Goal: Task Accomplishment & Management: Use online tool/utility

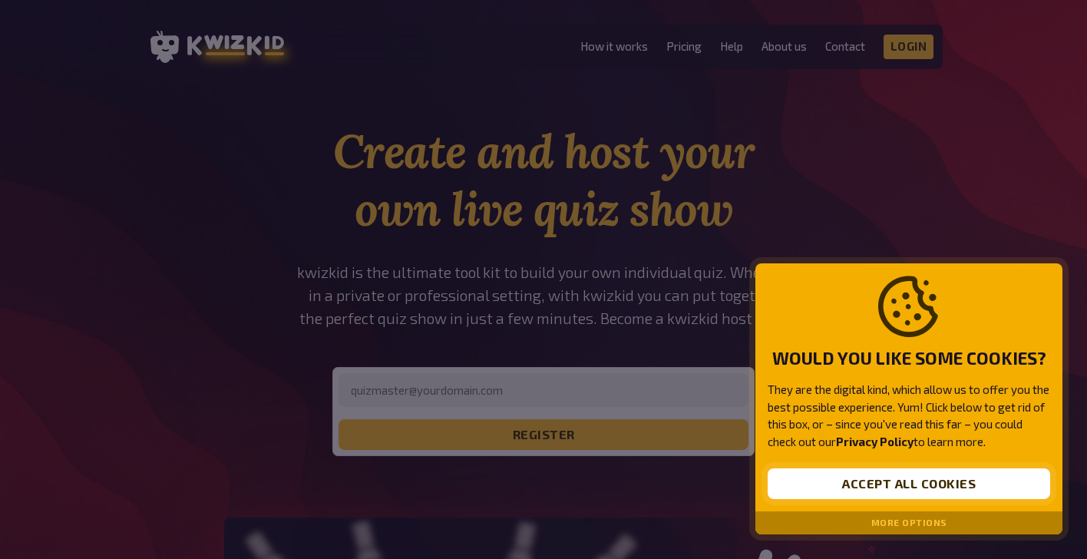
click at [869, 490] on button "Accept all cookies" at bounding box center [908, 483] width 282 height 31
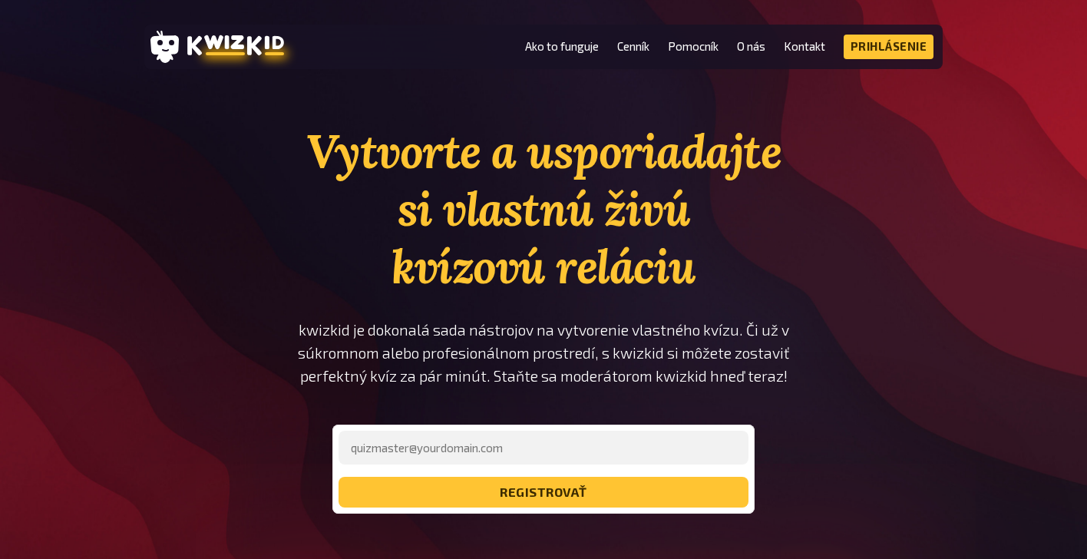
click at [619, 54] on li "Cenník" at bounding box center [633, 47] width 32 height 25
click at [627, 49] on font "Cenník" at bounding box center [633, 46] width 32 height 14
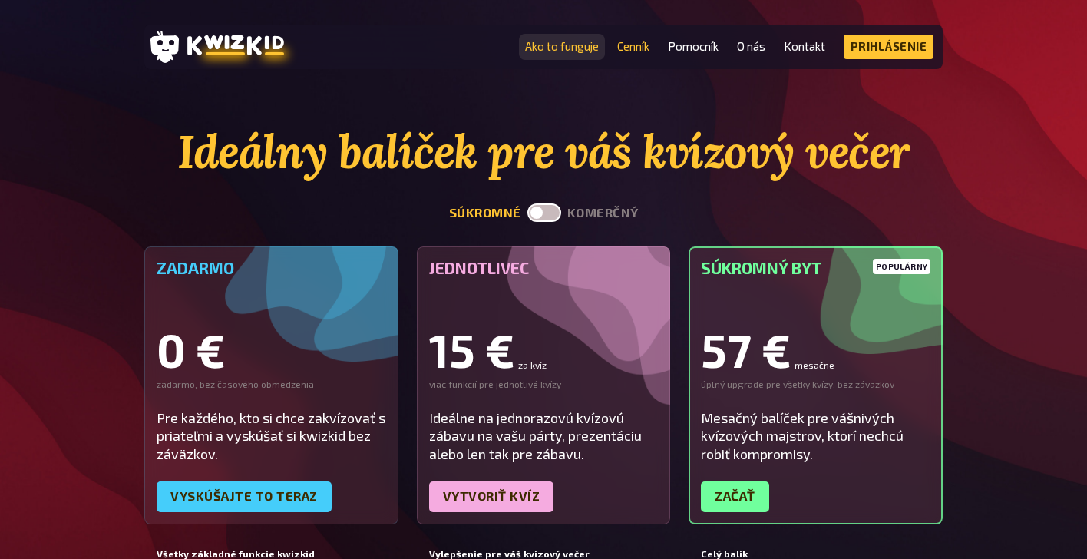
click at [559, 50] on font "Ako to funguje" at bounding box center [562, 46] width 74 height 14
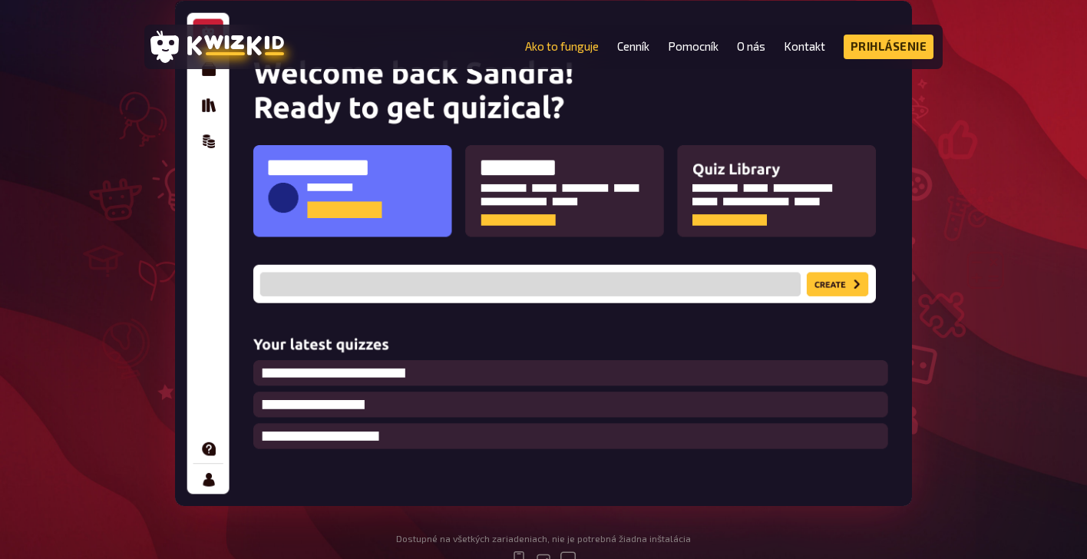
scroll to position [254, 0]
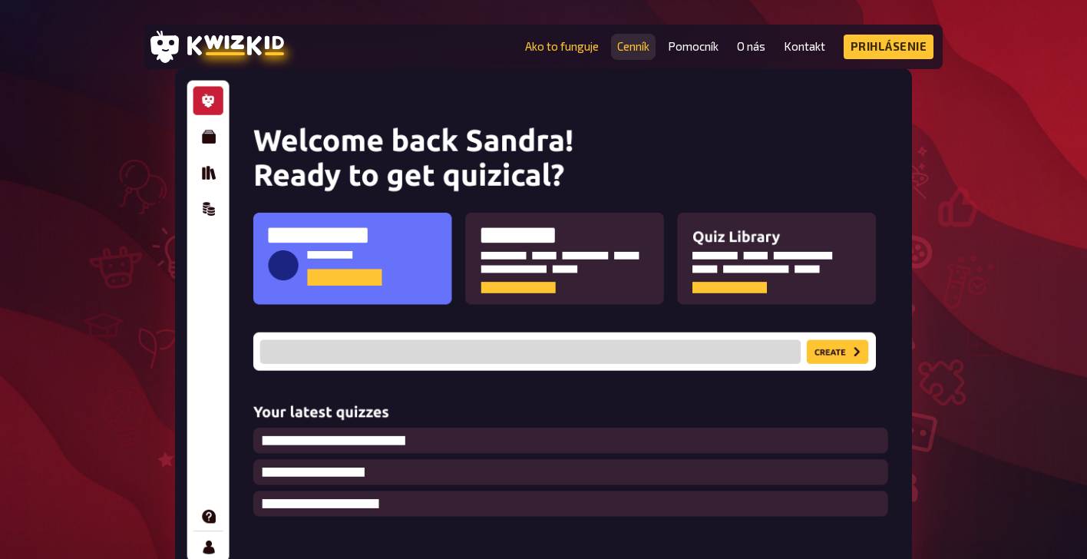
click at [626, 42] on font "Cenník" at bounding box center [633, 46] width 32 height 14
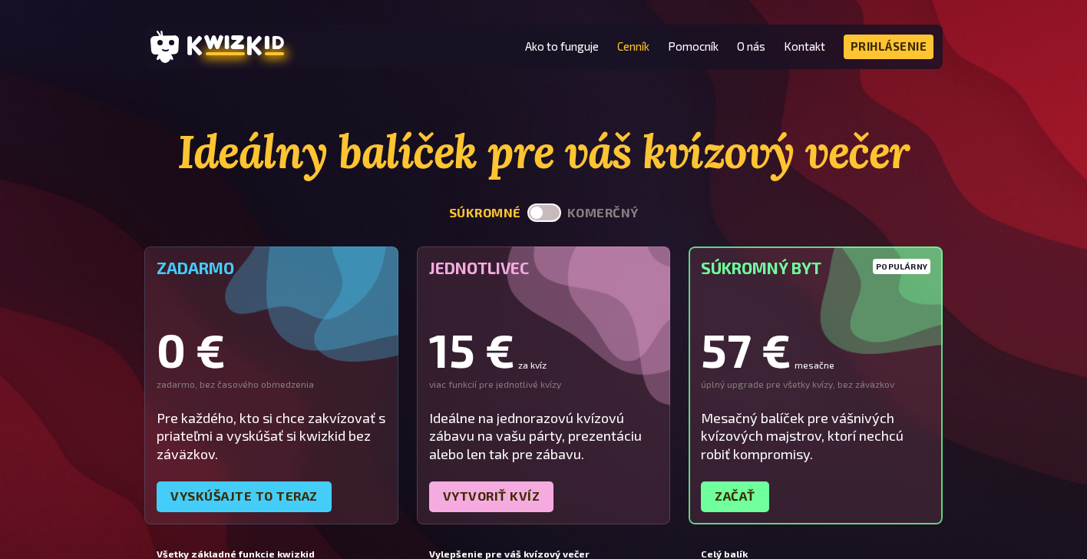
scroll to position [26, 0]
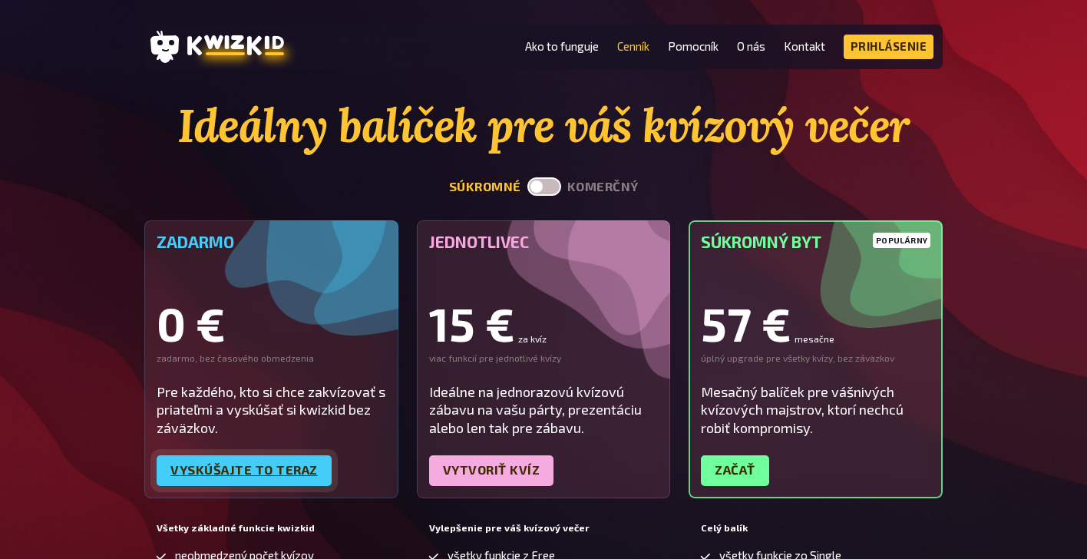
click at [252, 467] on font "Vyskúšajte to teraz" at bounding box center [243, 469] width 147 height 15
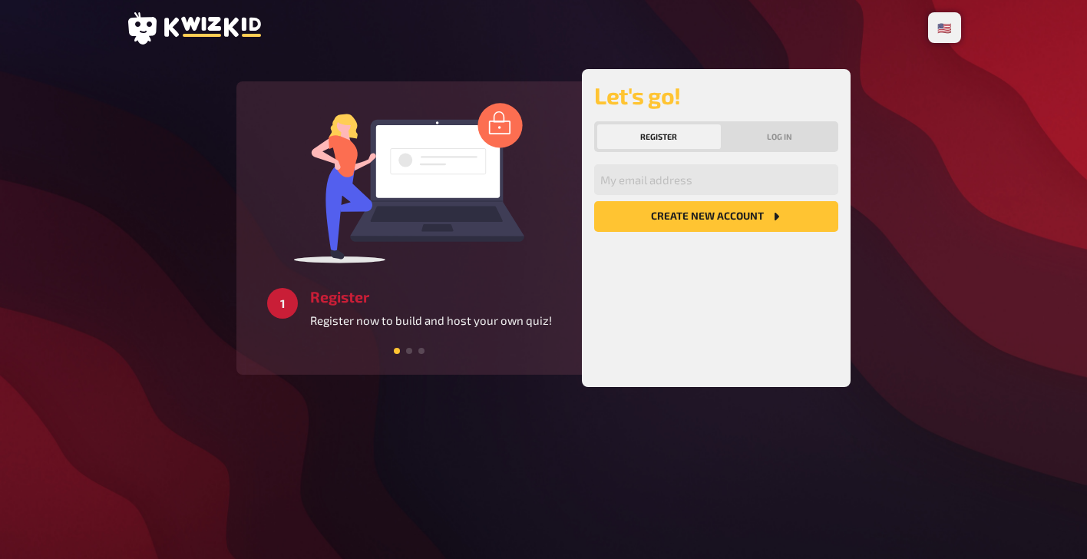
click at [673, 137] on button "Register" at bounding box center [659, 136] width 124 height 25
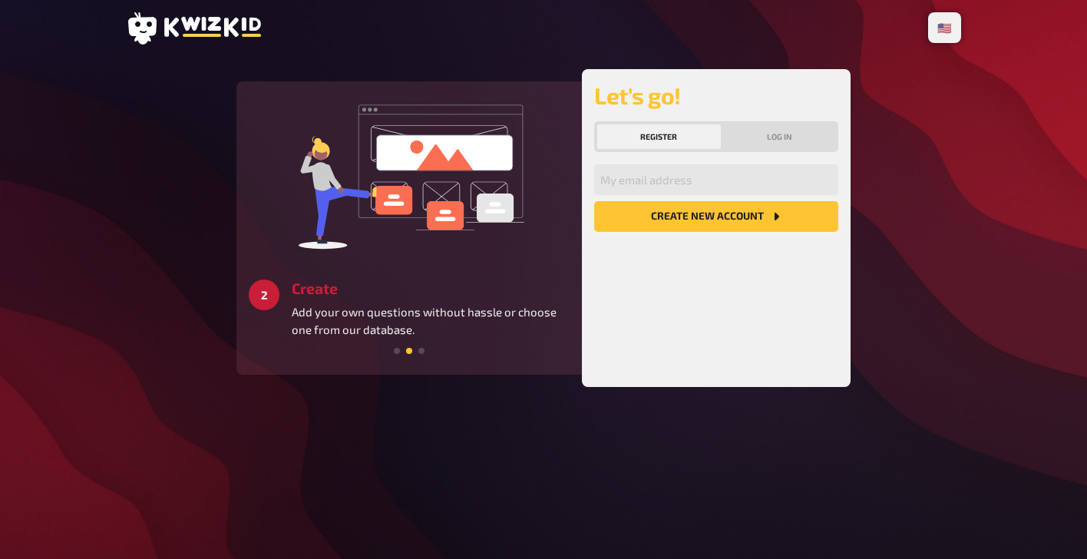
click at [690, 221] on button "Create new account" at bounding box center [716, 216] width 244 height 31
click at [657, 187] on input "email" at bounding box center [716, 179] width 244 height 31
type input "[PERSON_NAME][EMAIL_ADDRESS][DOMAIN_NAME]"
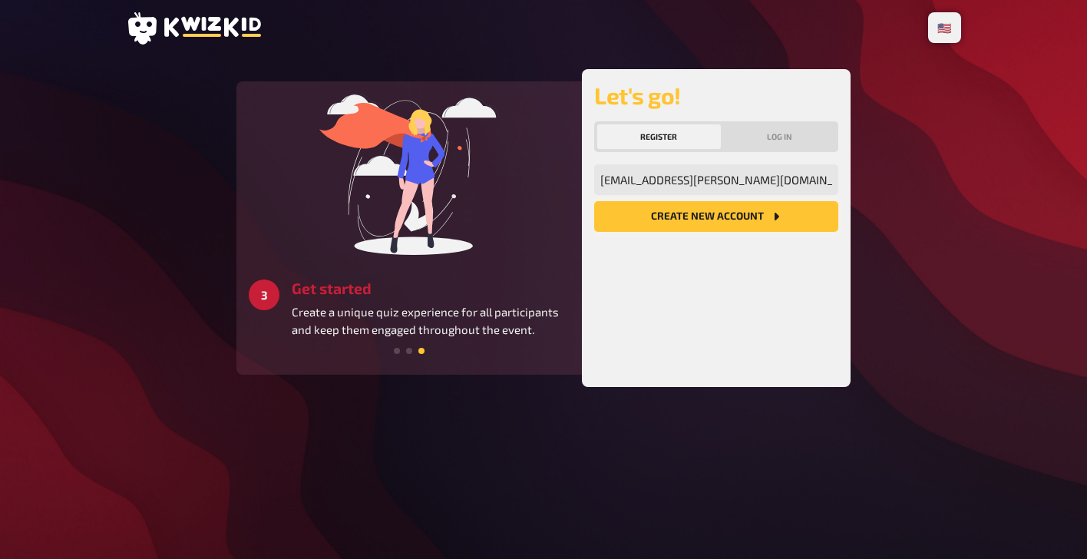
click at [679, 214] on button "Create new account" at bounding box center [716, 216] width 244 height 31
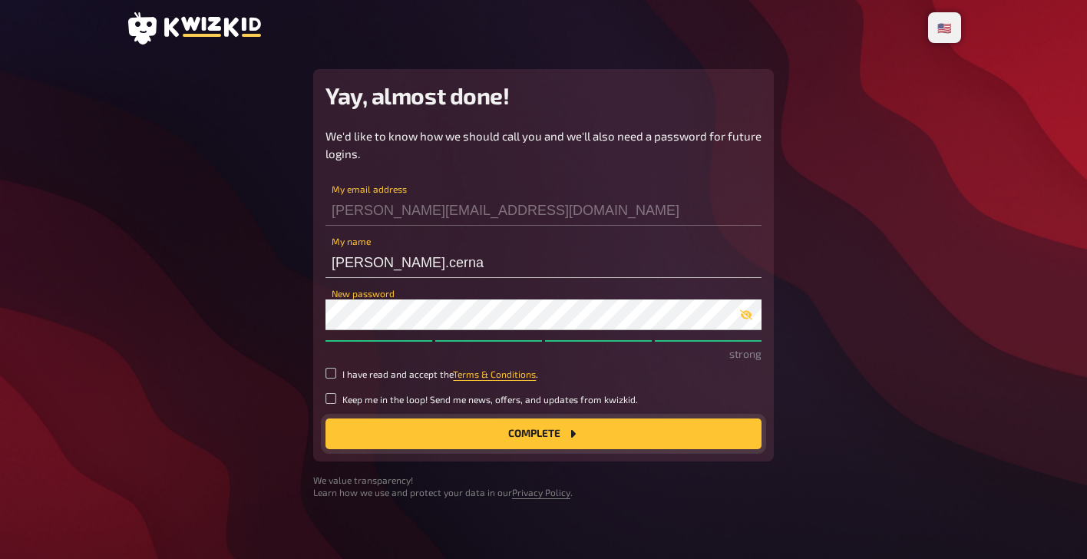
click at [526, 430] on button "Complete" at bounding box center [543, 433] width 436 height 31
click at [327, 374] on input "I have read and accept the Terms & Conditions ." at bounding box center [330, 373] width 11 height 11
checkbox input "true"
click at [444, 437] on button "Complete" at bounding box center [543, 433] width 436 height 31
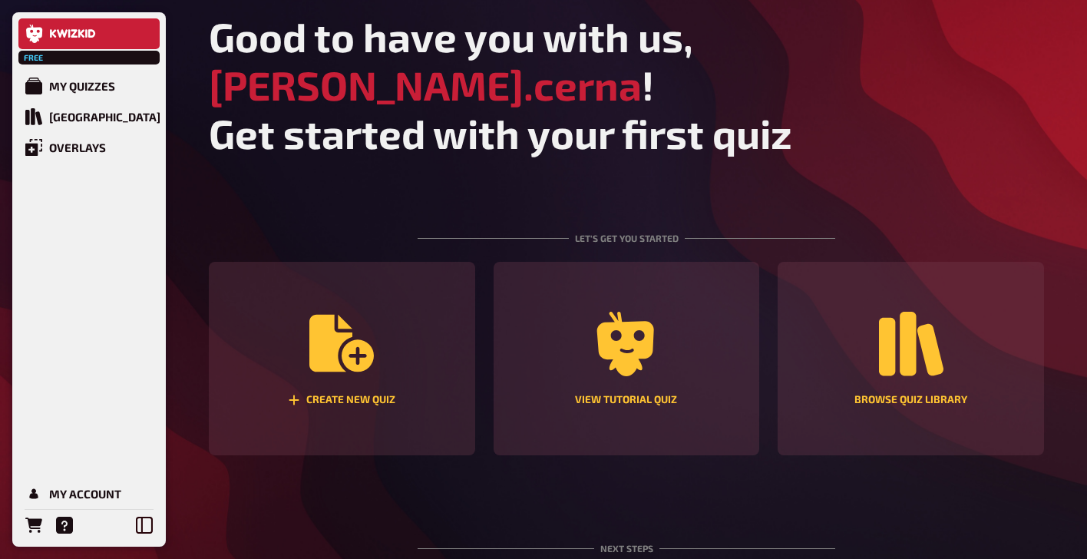
click at [632, 143] on main "Good to have you with us, [PERSON_NAME].cerna ! Get started with your first qui…" at bounding box center [626, 364] width 835 height 704
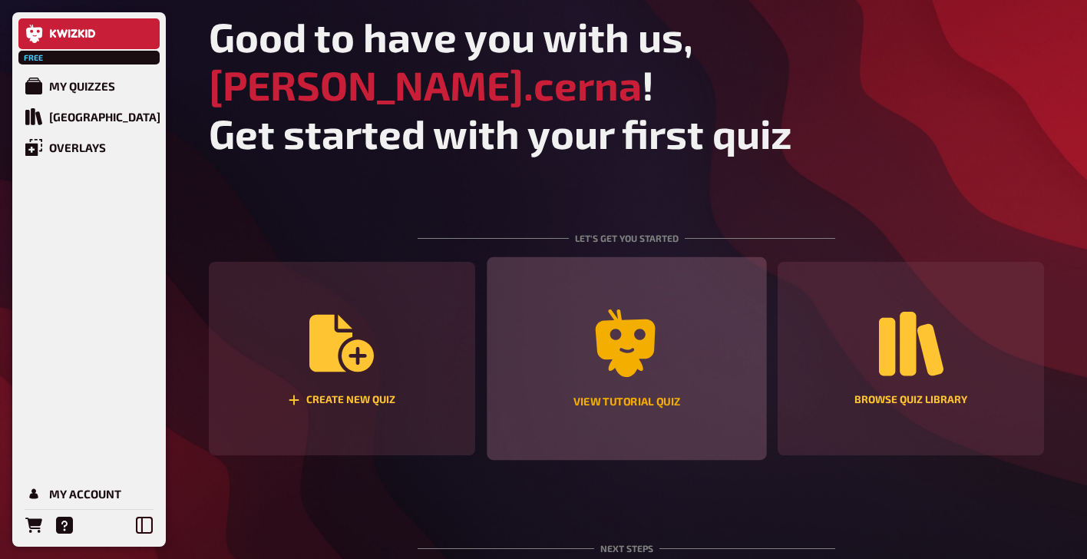
click at [635, 309] on icon "View tutorial quiz" at bounding box center [625, 343] width 60 height 68
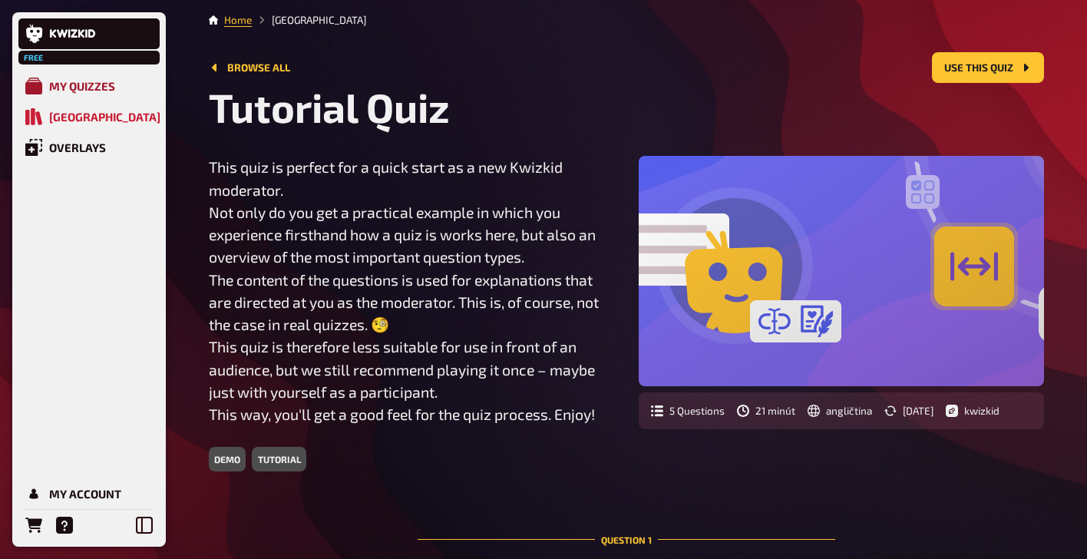
click at [66, 86] on div "My Quizzes" at bounding box center [82, 86] width 66 height 14
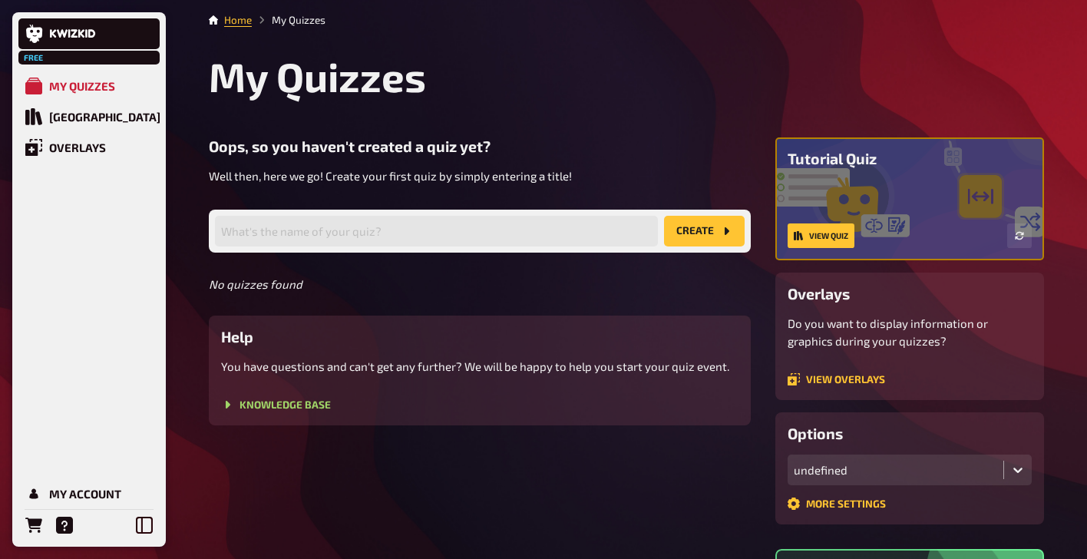
click at [528, 210] on div "What's the name of your quiz? create" at bounding box center [480, 230] width 542 height 43
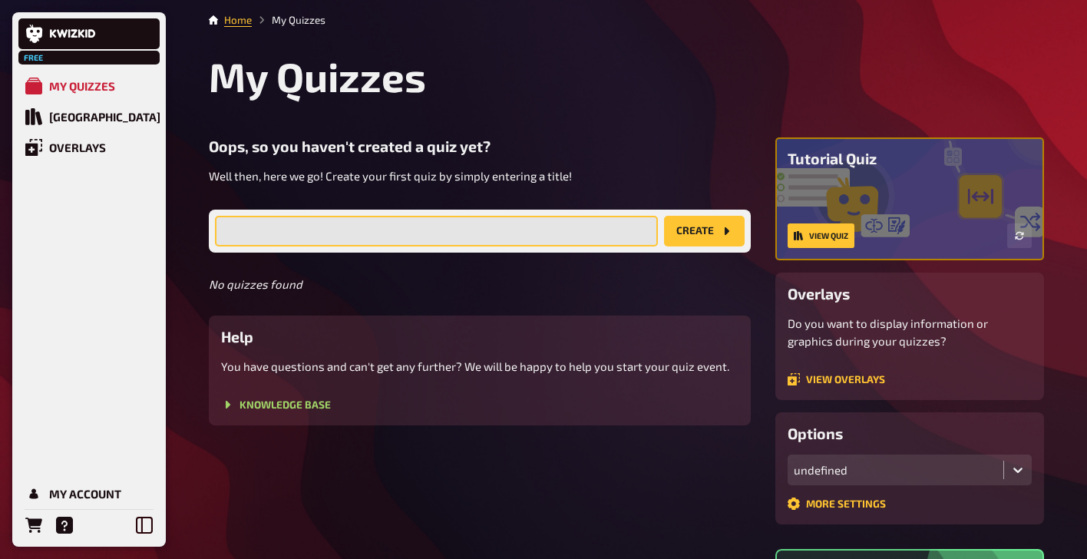
click at [528, 221] on input "text" at bounding box center [436, 231] width 443 height 31
type input "Vianočný kvíz HOYO&KISKA"
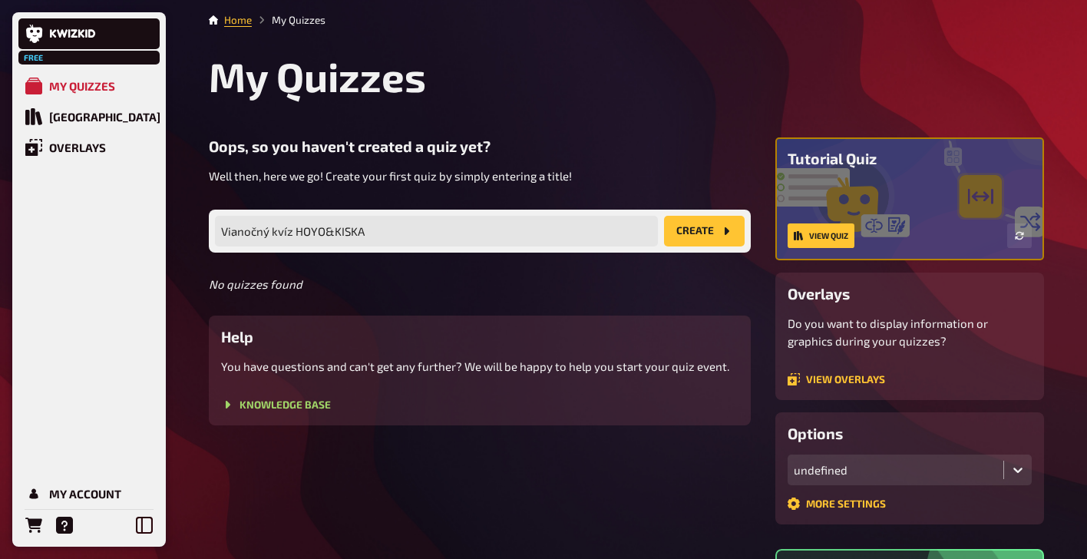
click at [716, 231] on button "create" at bounding box center [704, 231] width 81 height 31
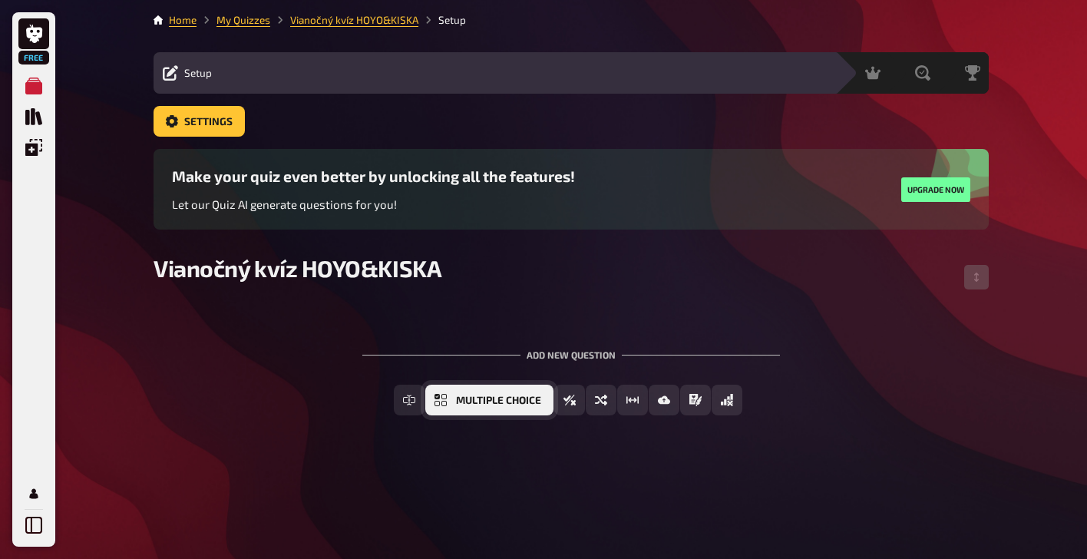
click at [460, 400] on span "Multiple Choice" at bounding box center [498, 400] width 85 height 11
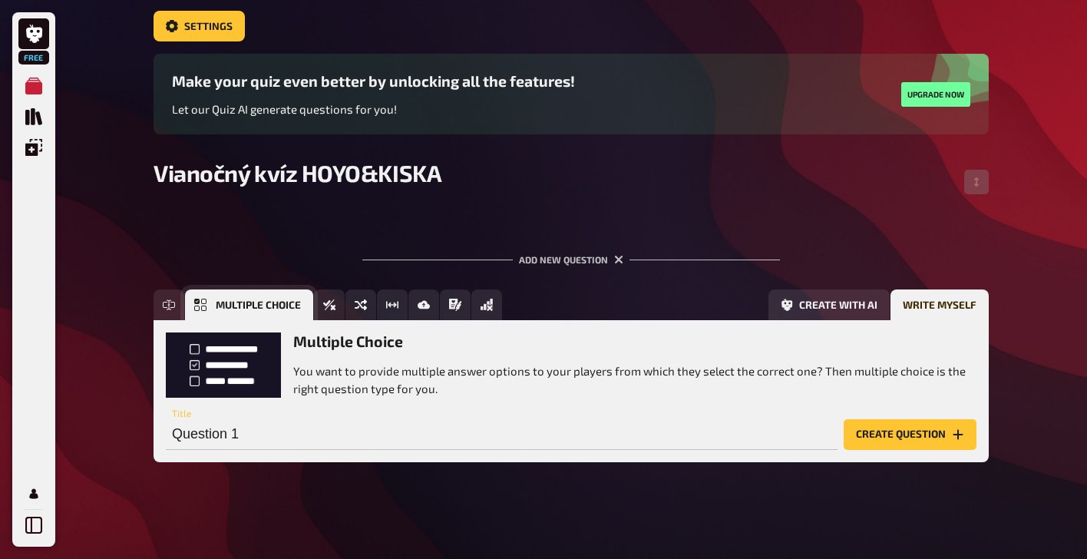
scroll to position [97, 0]
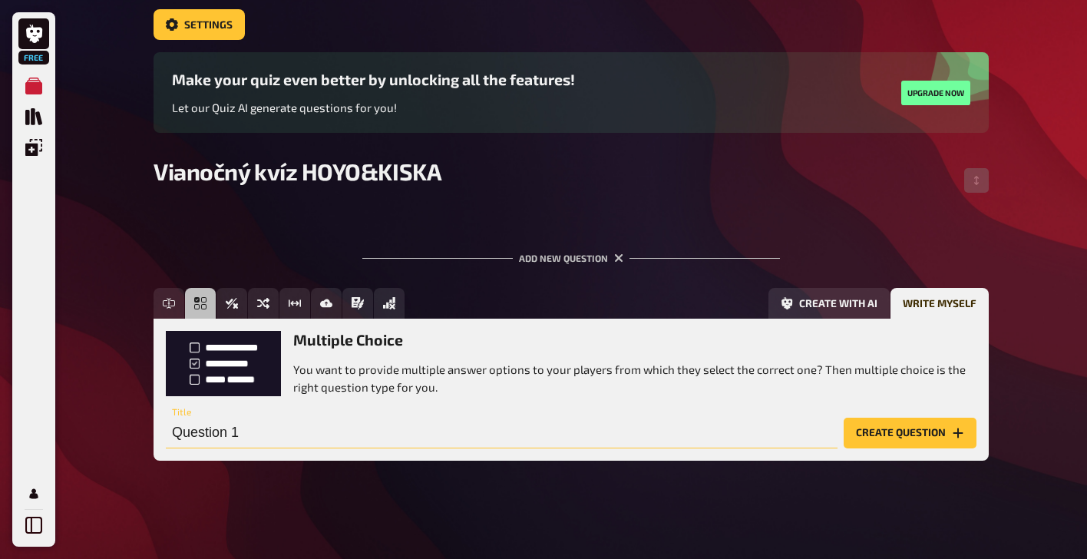
click at [226, 441] on input "Question 1" at bounding box center [501, 432] width 671 height 31
click at [262, 426] on input "Question 1" at bounding box center [501, 432] width 671 height 31
drag, startPoint x: 262, startPoint y: 426, endPoint x: 162, endPoint y: 426, distance: 100.5
click at [162, 426] on div "Multiple Choice You want to provide multiple answer options to your players fro…" at bounding box center [570, 388] width 835 height 141
type input "[PERSON_NAME] alebo proste jano"
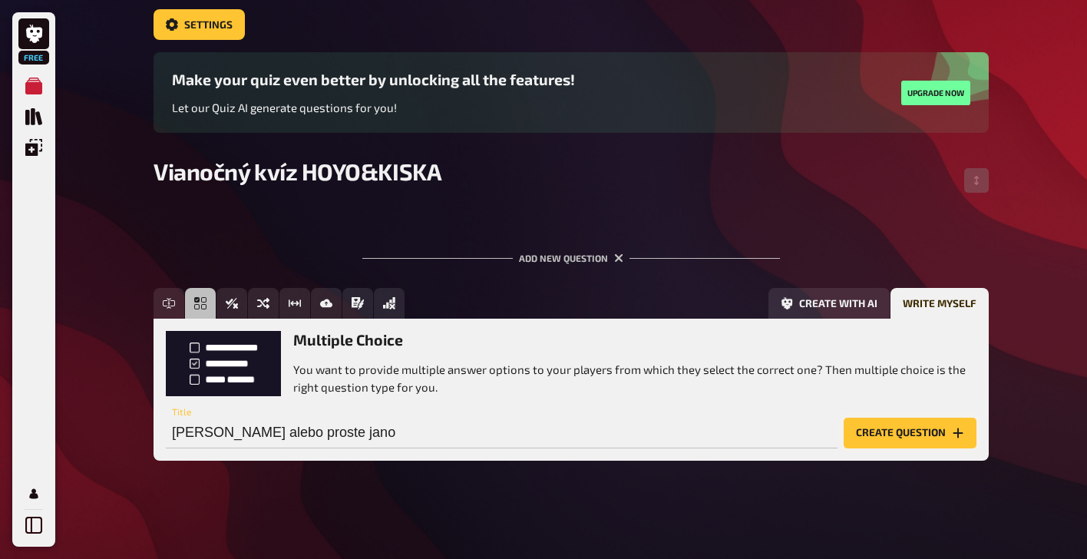
click at [919, 430] on button "Create question" at bounding box center [909, 432] width 133 height 31
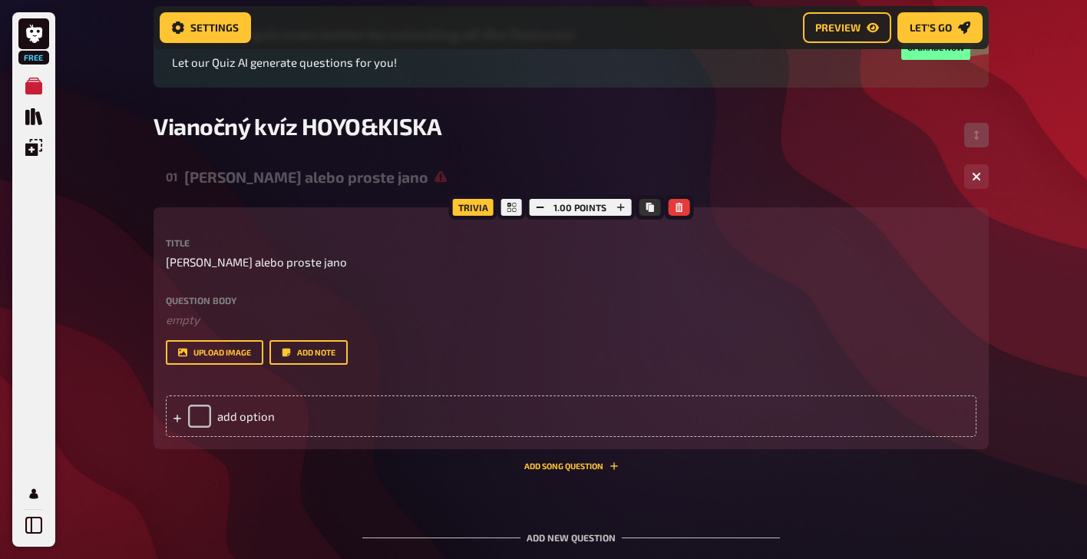
scroll to position [167, 0]
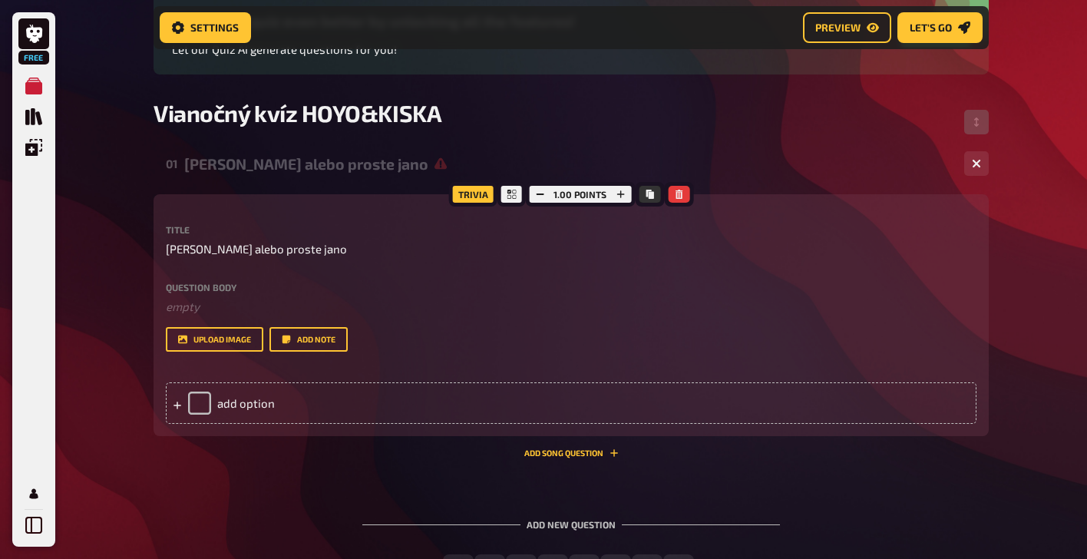
click at [373, 271] on div "Title [PERSON_NAME] alebo proste jano Question body ﻿ empty Drop here to upload…" at bounding box center [571, 288] width 810 height 127
click at [240, 404] on div "add option" at bounding box center [571, 402] width 810 height 41
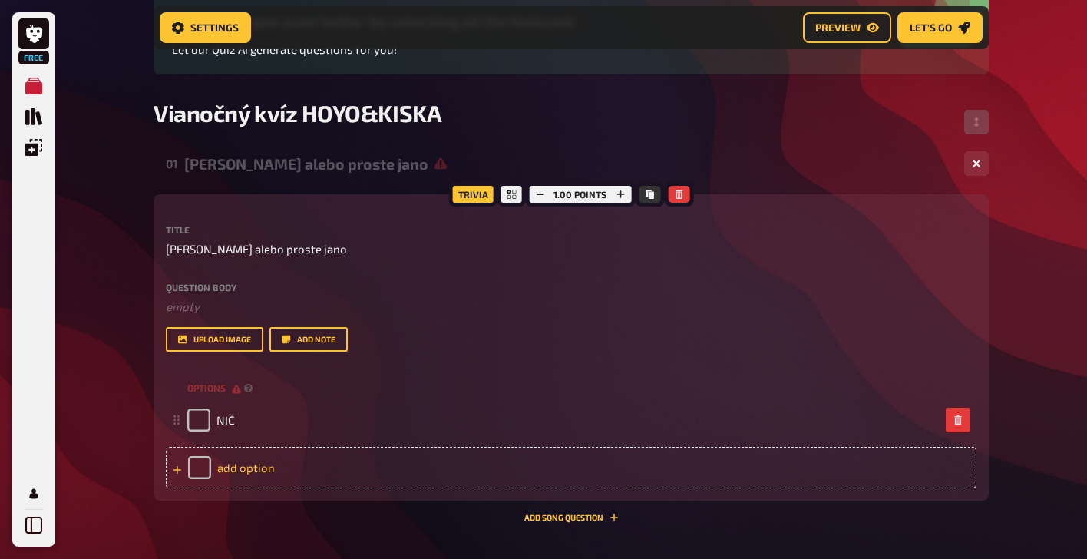
click at [288, 462] on div "add option" at bounding box center [571, 467] width 810 height 41
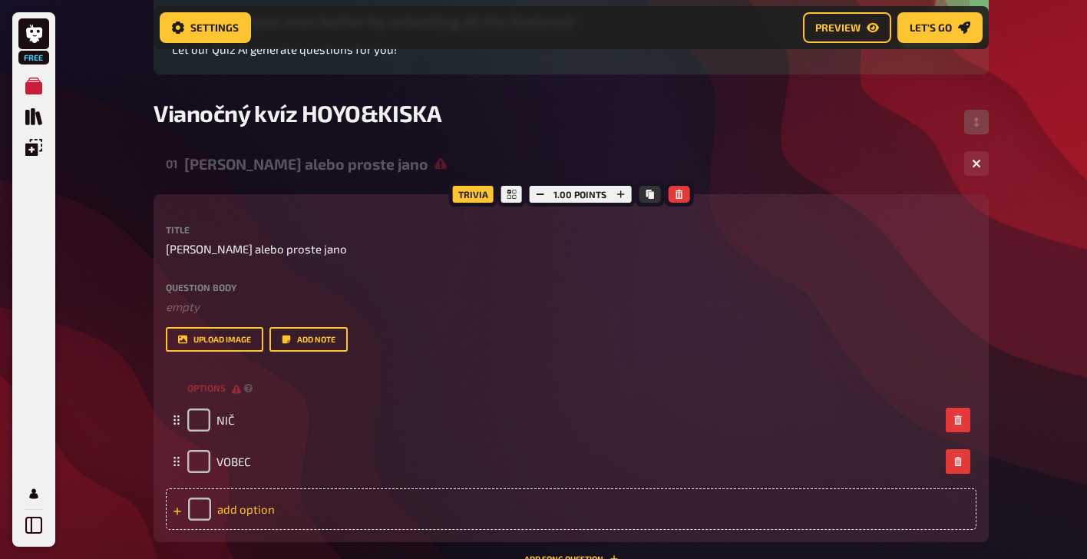
click at [283, 508] on div "add option" at bounding box center [571, 508] width 810 height 41
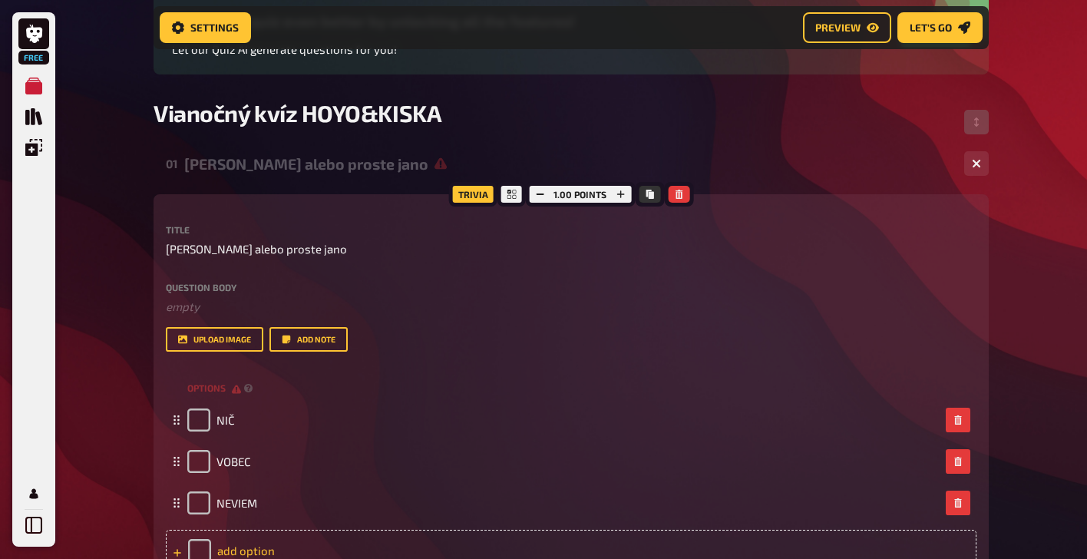
click at [234, 547] on div "add option" at bounding box center [571, 549] width 810 height 41
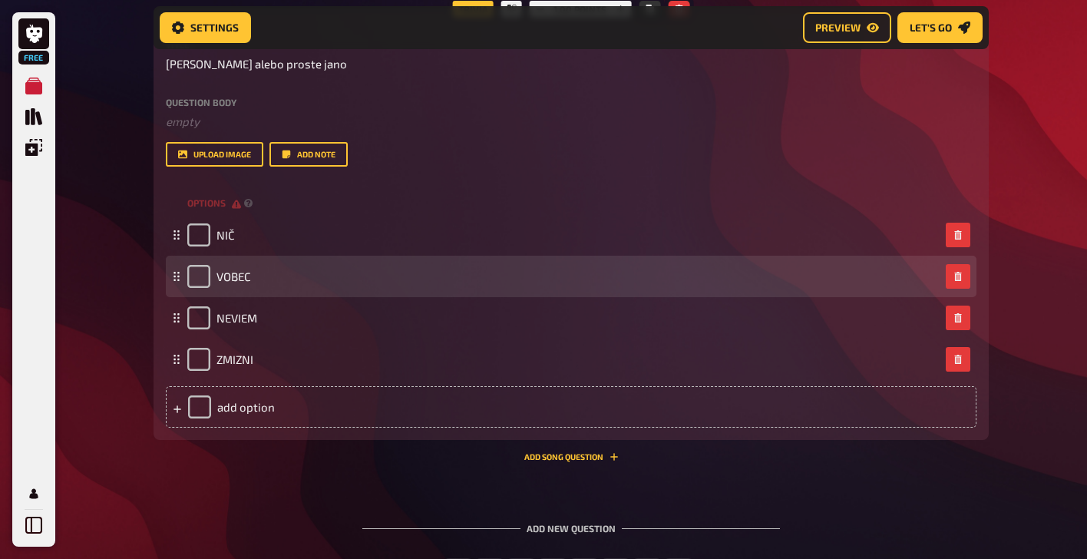
scroll to position [406, 0]
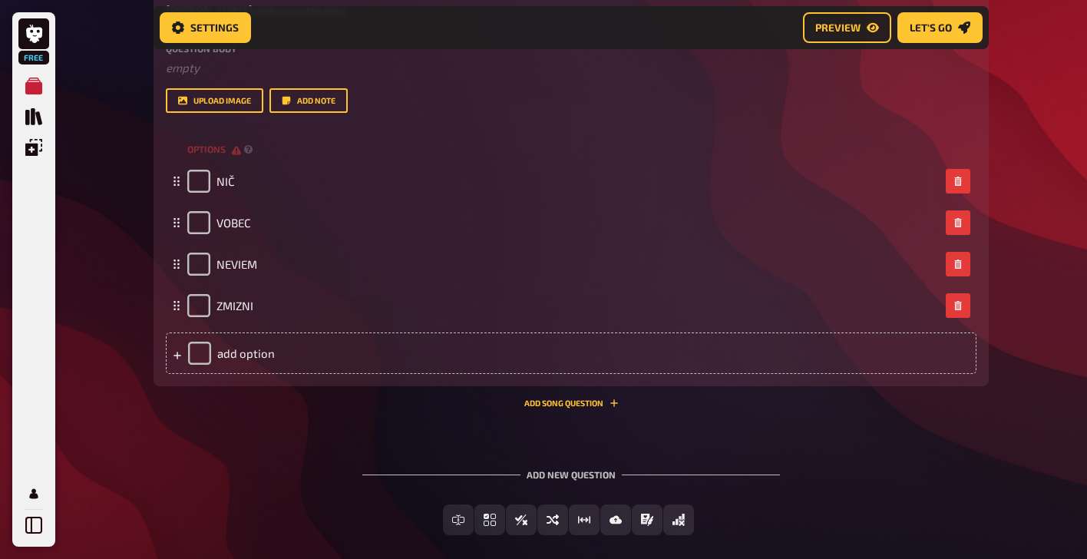
click at [552, 409] on div "01 [PERSON_NAME] alebo proste jano 4 Trivia 1.00 points Title [PERSON_NAME] ale…" at bounding box center [570, 162] width 835 height 513
click at [539, 402] on button "Add Song question" at bounding box center [571, 402] width 94 height 9
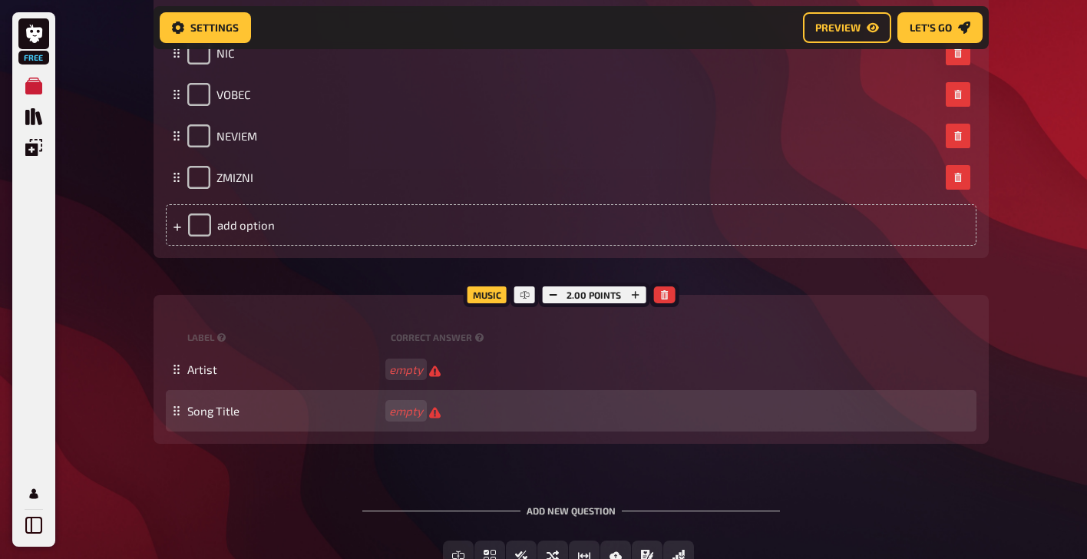
scroll to position [528, 0]
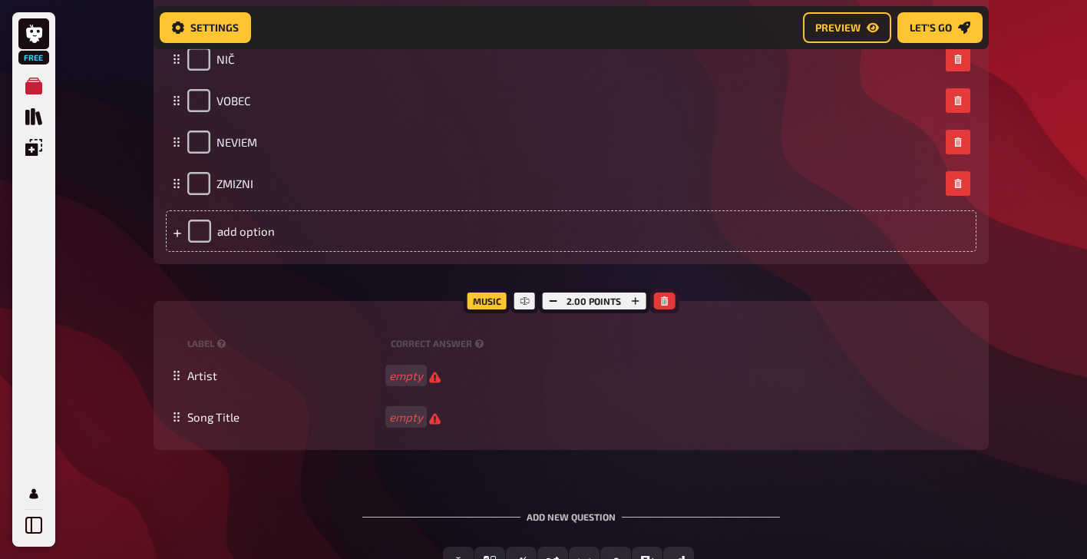
click at [664, 301] on icon "button" at bounding box center [663, 300] width 9 height 9
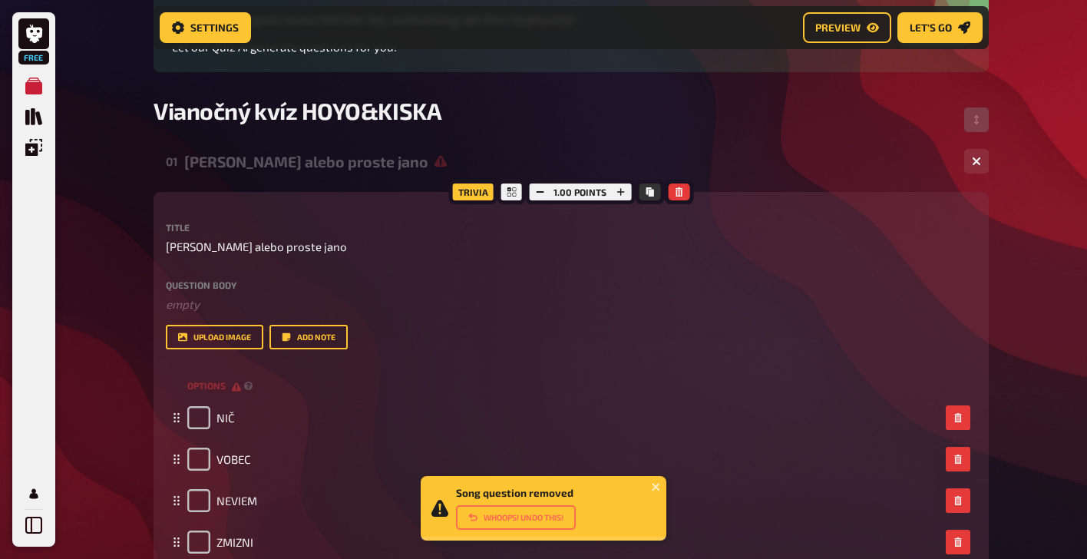
scroll to position [170, 0]
click at [839, 29] on span "Preview" at bounding box center [837, 27] width 45 height 11
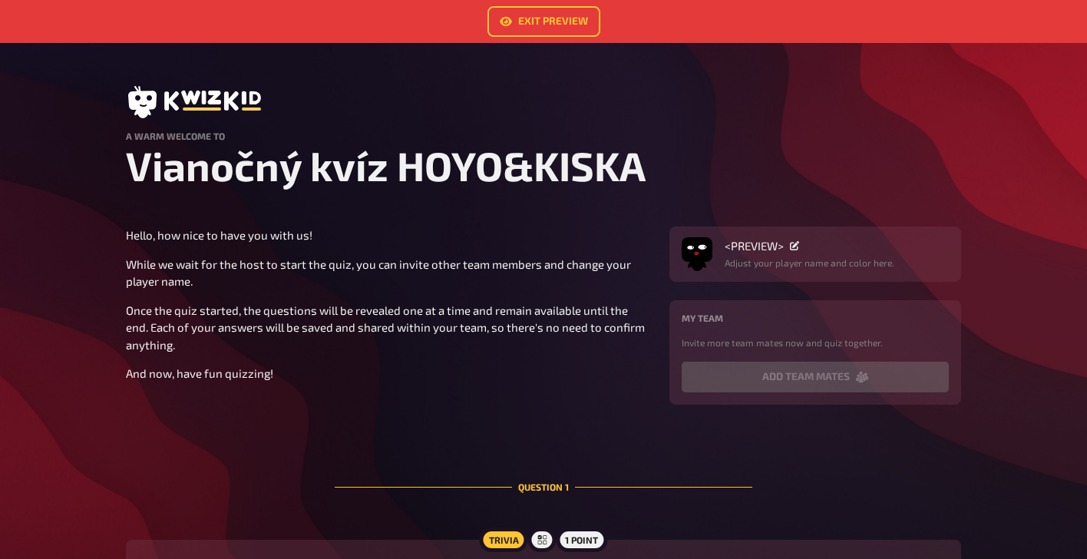
click at [751, 346] on p "Invite more team mates now and quiz together." at bounding box center [814, 342] width 267 height 14
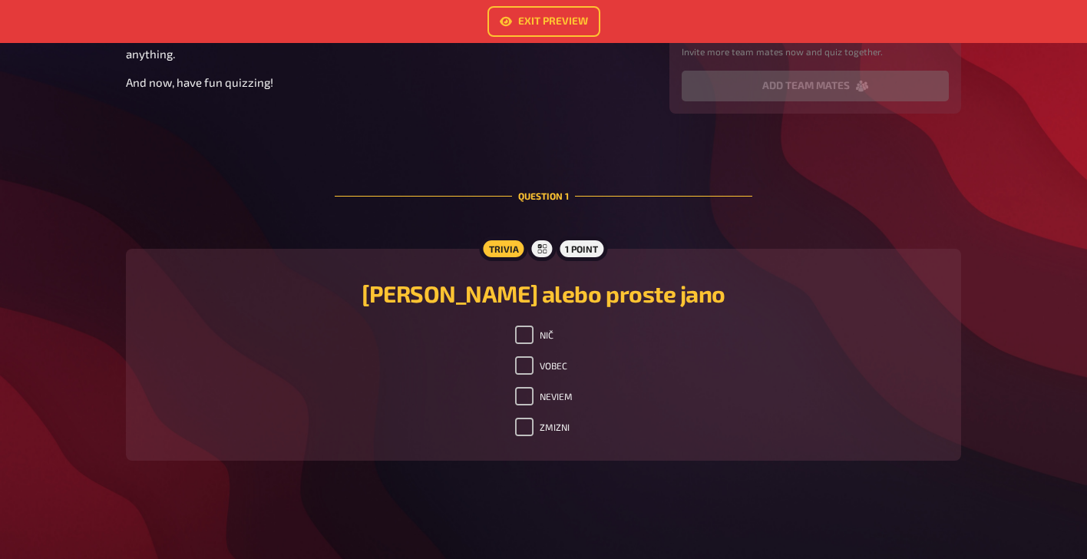
scroll to position [292, 0]
click at [529, 330] on input "NIČ" at bounding box center [524, 334] width 18 height 18
checkbox input "false"
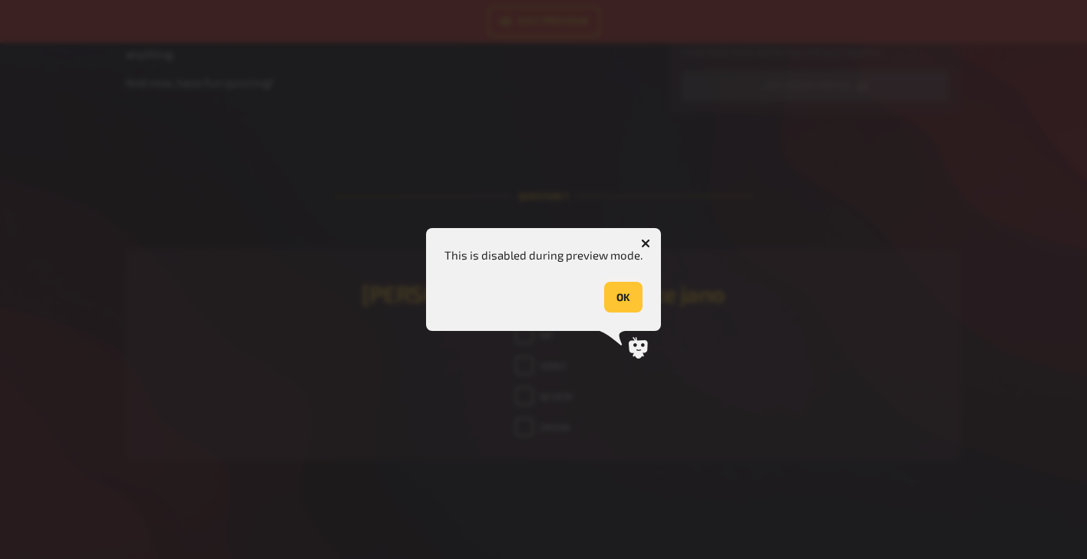
click at [623, 299] on button "OK" at bounding box center [623, 297] width 38 height 31
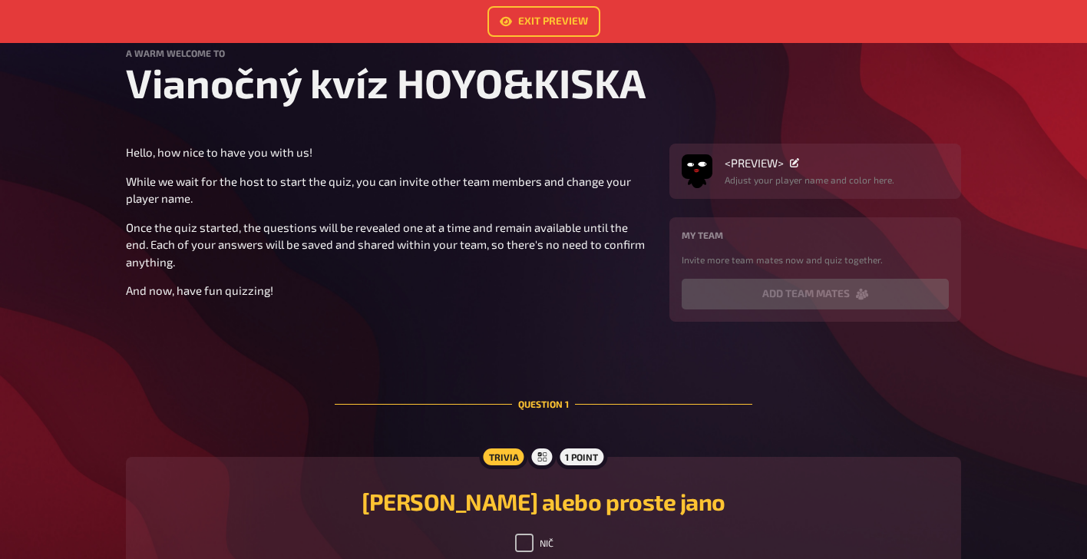
scroll to position [70, 0]
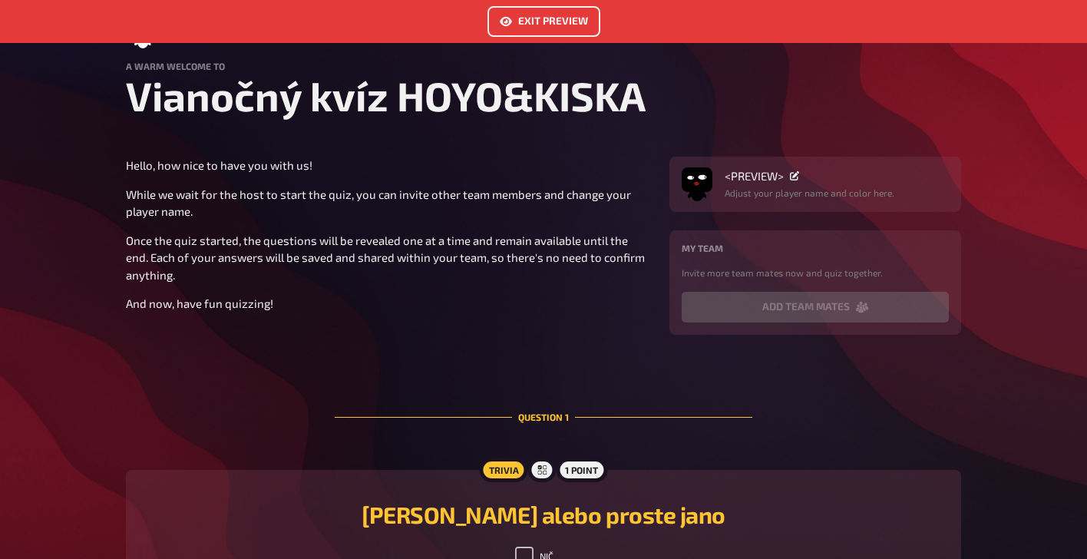
click at [539, 24] on link "Exit Preview" at bounding box center [543, 21] width 113 height 31
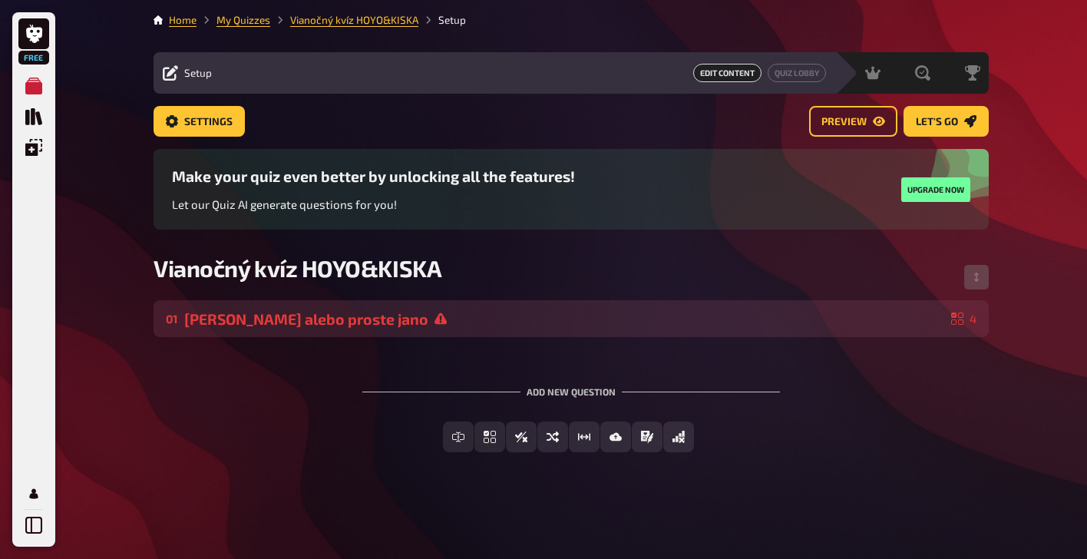
click at [408, 323] on div "[PERSON_NAME] alebo proste jano" at bounding box center [564, 319] width 760 height 18
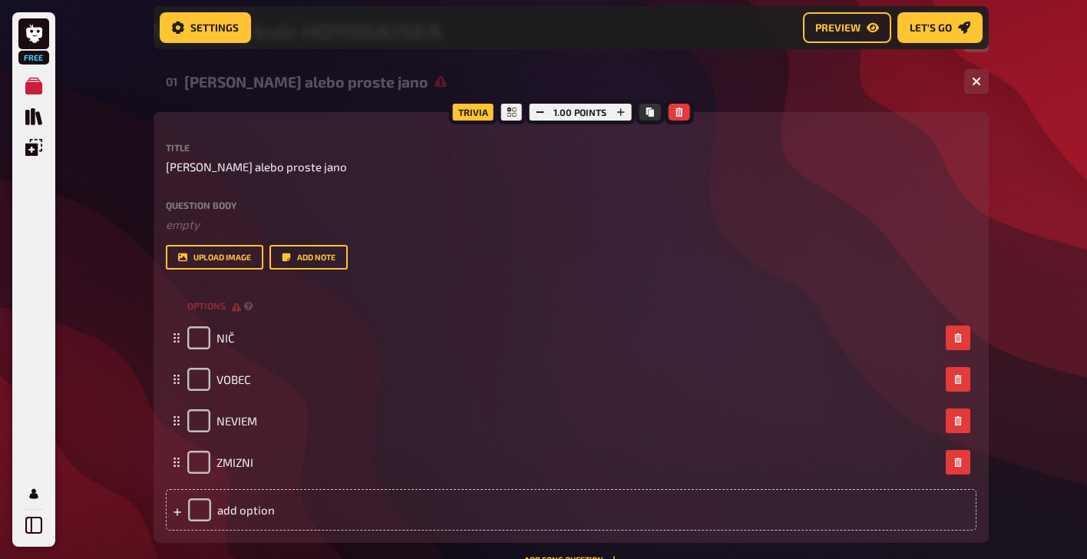
scroll to position [261, 0]
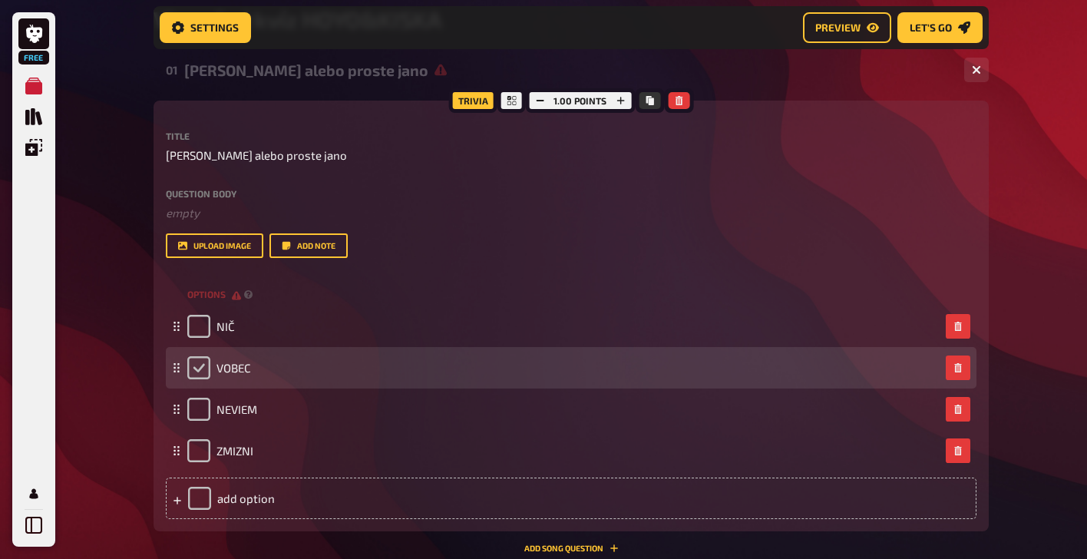
click at [203, 375] on input "checkbox" at bounding box center [198, 367] width 23 height 23
checkbox input "true"
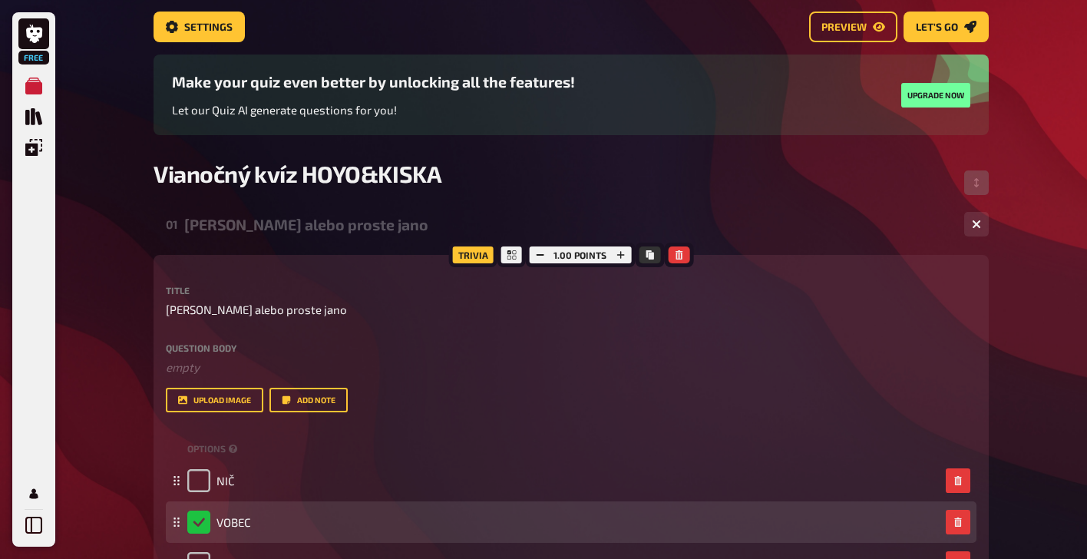
scroll to position [91, 0]
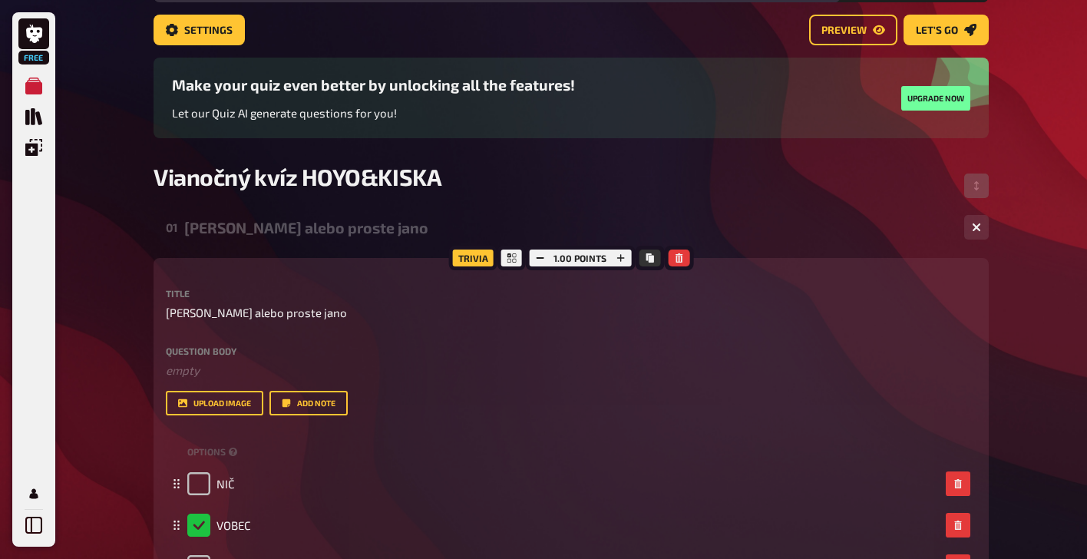
click at [602, 260] on div "1.00 points" at bounding box center [580, 258] width 110 height 25
click at [621, 262] on icon "button" at bounding box center [619, 257] width 9 height 9
click at [539, 257] on icon "button" at bounding box center [540, 257] width 9 height 9
click at [805, 246] on div "01 [PERSON_NAME] alebo proste jano 4" at bounding box center [570, 227] width 835 height 37
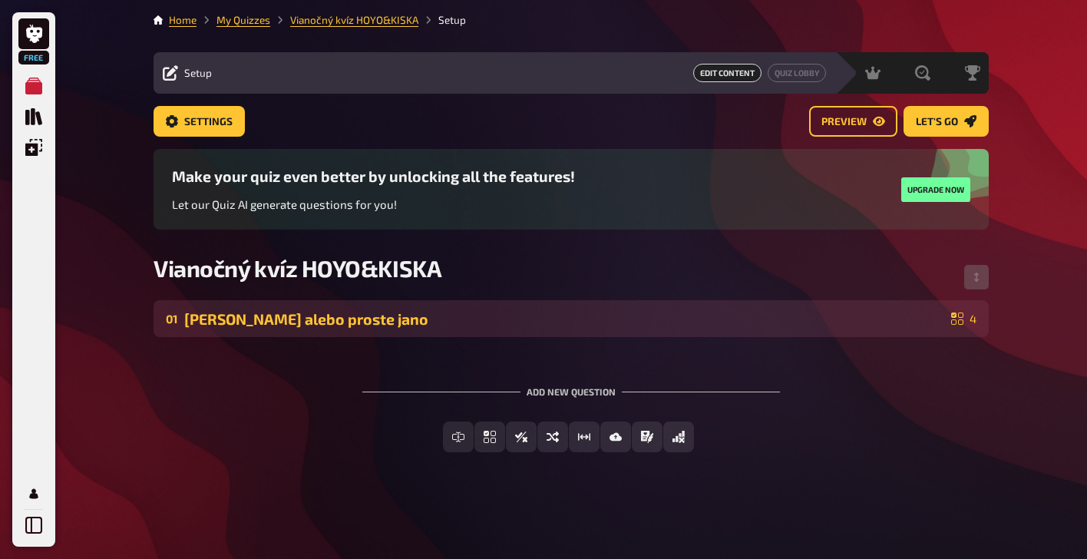
scroll to position [0, 0]
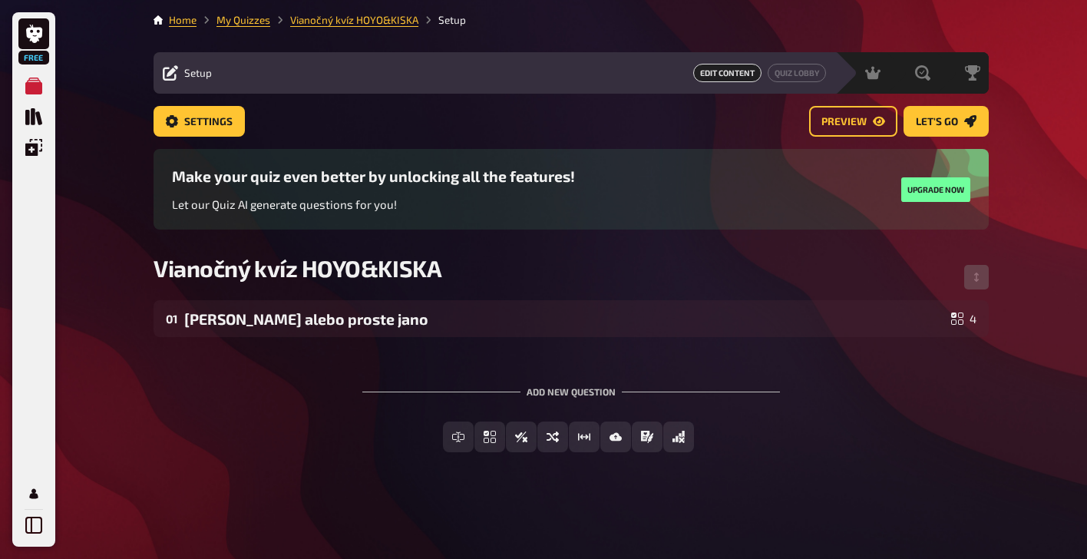
click at [187, 80] on div "Setup" at bounding box center [187, 72] width 49 height 15
click at [173, 75] on icon at bounding box center [170, 72] width 15 height 15
click at [181, 73] on div "Setup" at bounding box center [187, 72] width 49 height 15
click at [181, 74] on div "Setup" at bounding box center [187, 72] width 49 height 15
click at [743, 71] on span "Edit Content" at bounding box center [727, 73] width 68 height 18
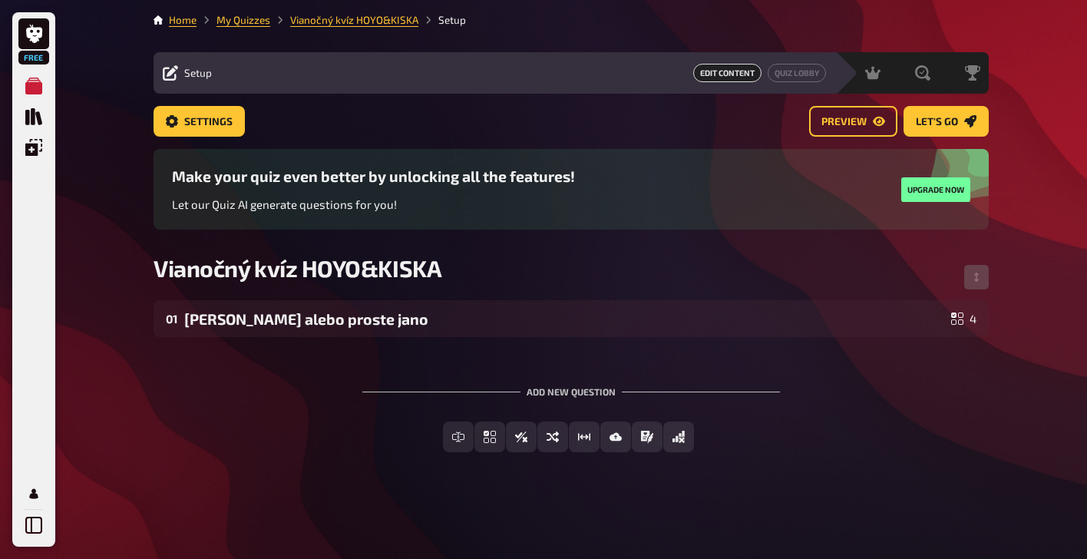
click at [733, 77] on span "Edit Content" at bounding box center [727, 73] width 68 height 18
click at [618, 77] on div "Edit Content Quiz Lobby" at bounding box center [523, 73] width 605 height 18
click at [197, 119] on span "Settings" at bounding box center [208, 122] width 48 height 11
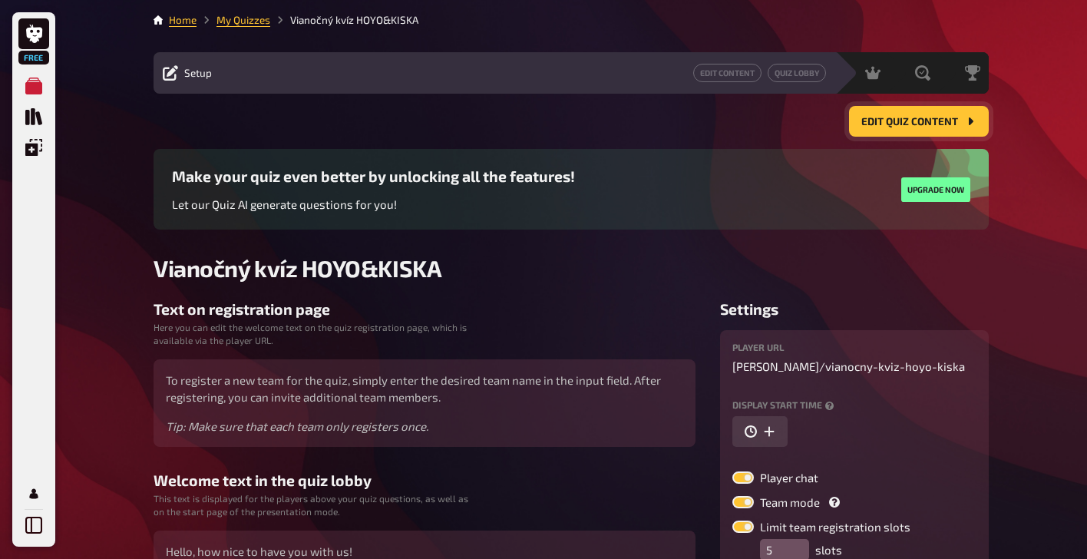
click at [896, 123] on span "Edit Quiz content" at bounding box center [909, 122] width 97 height 11
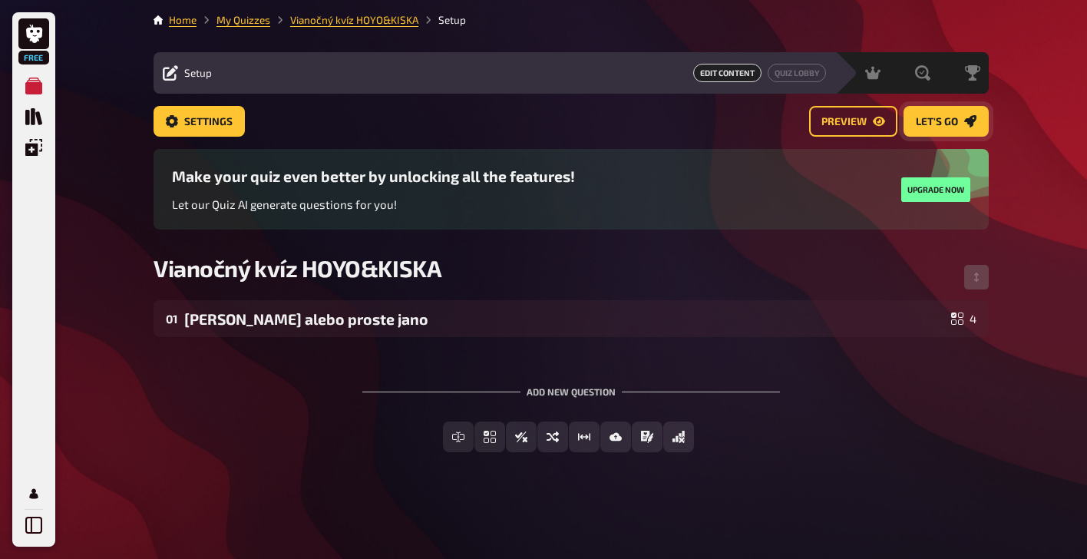
click at [954, 124] on span "Let's go" at bounding box center [936, 122] width 42 height 11
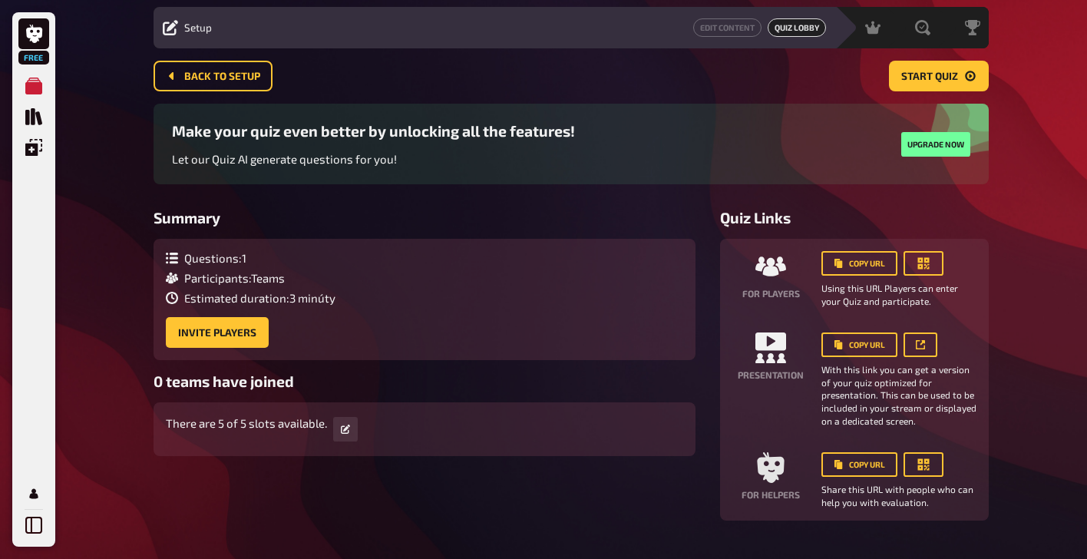
scroll to position [55, 0]
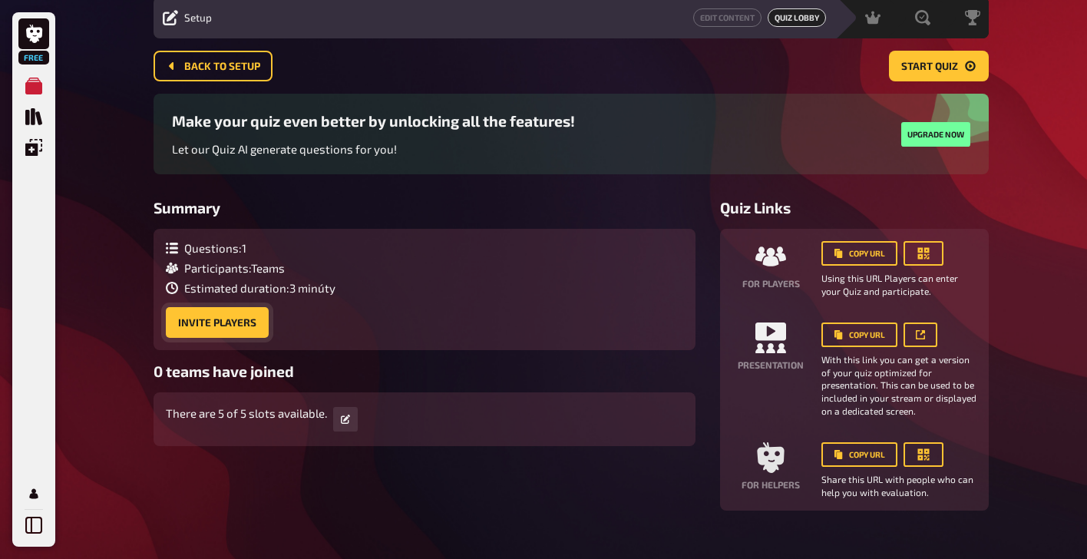
click at [242, 327] on button "Invite Players" at bounding box center [217, 322] width 103 height 31
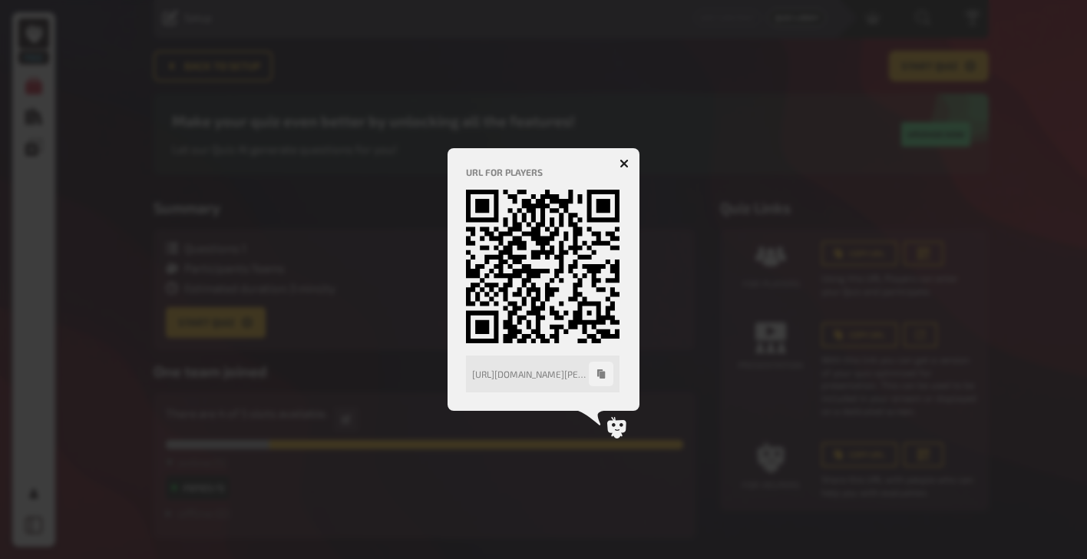
click at [618, 170] on h4 "URL for players" at bounding box center [543, 172] width 155 height 11
click at [624, 166] on icon "button" at bounding box center [623, 163] width 9 height 9
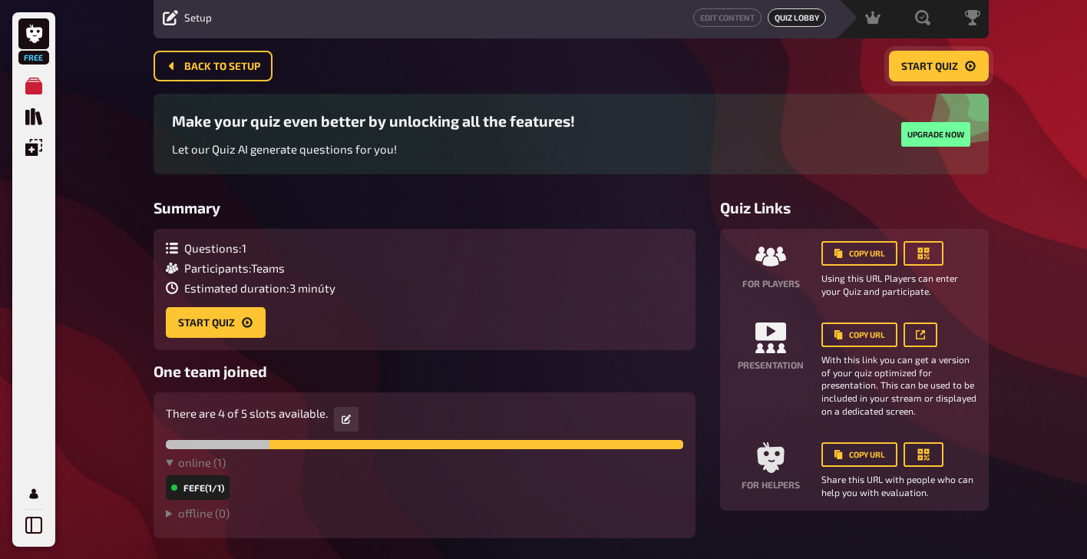
click at [919, 65] on span "Start Quiz" at bounding box center [929, 66] width 57 height 11
